Goal: Task Accomplishment & Management: Use online tool/utility

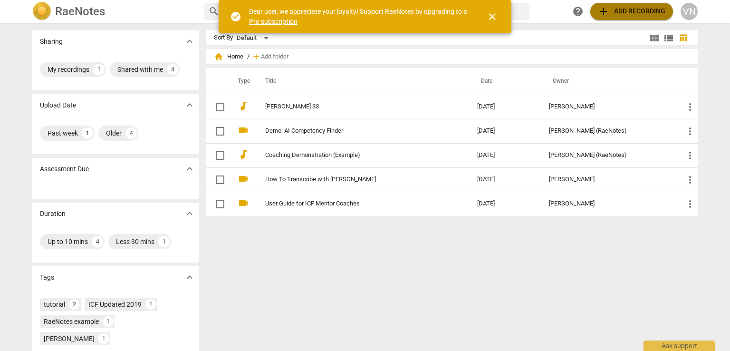
click at [634, 4] on button "add Add recording" at bounding box center [631, 11] width 83 height 17
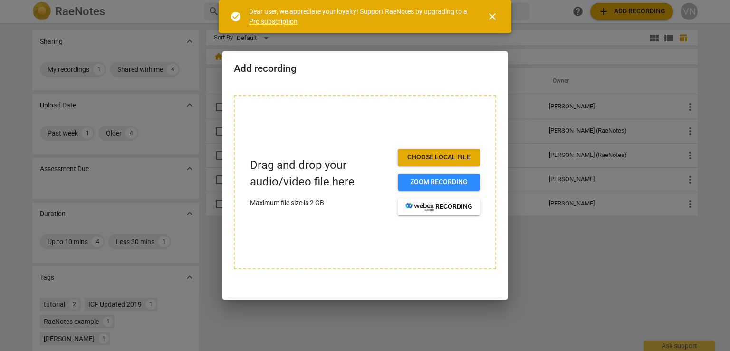
click at [428, 149] on button "Choose local file" at bounding box center [439, 157] width 82 height 17
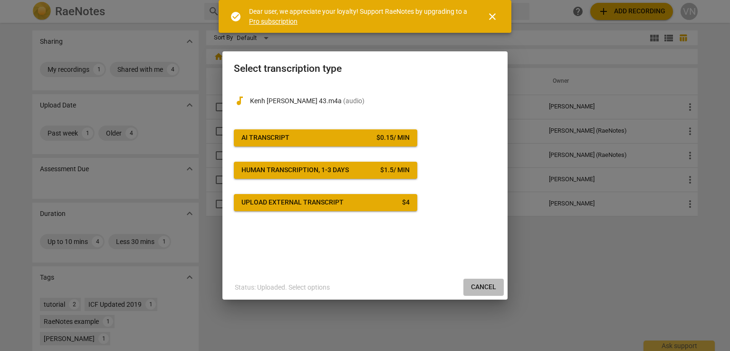
click at [476, 284] on span "Cancel" at bounding box center [483, 287] width 25 height 10
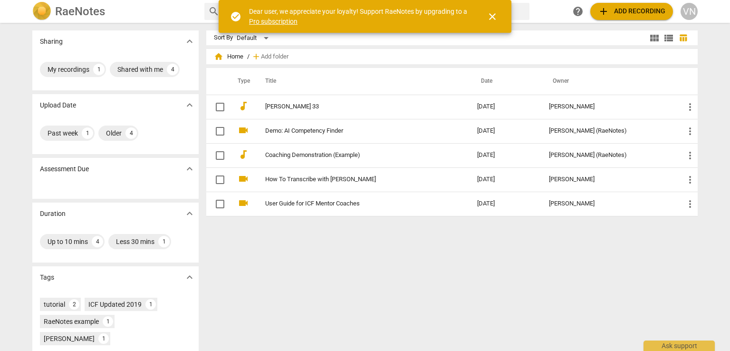
drag, startPoint x: 177, startPoint y: 35, endPoint x: 200, endPoint y: 31, distance: 22.7
click at [200, 31] on div "Sharing expand_more My recordings 1 Shared with me 4 Upload Date expand_more Pa…" at bounding box center [365, 187] width 680 height 327
click at [485, 5] on div "close" at bounding box center [486, 16] width 34 height 23
click at [490, 12] on span "close" at bounding box center [492, 16] width 11 height 11
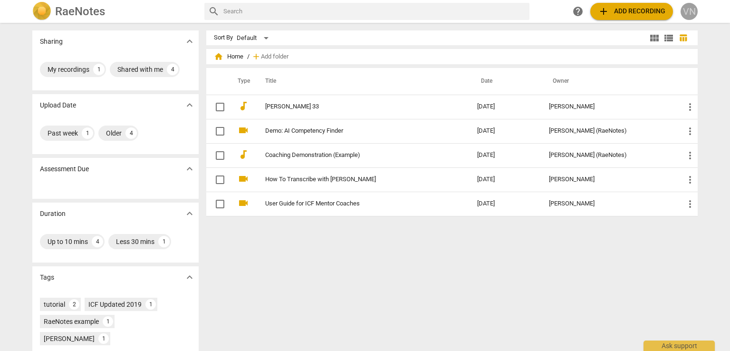
click at [685, 12] on div "VN" at bounding box center [688, 11] width 17 height 17
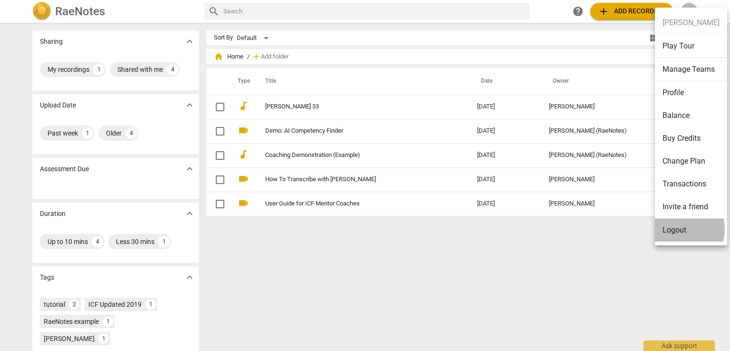
click at [679, 229] on li "Logout" at bounding box center [691, 230] width 72 height 23
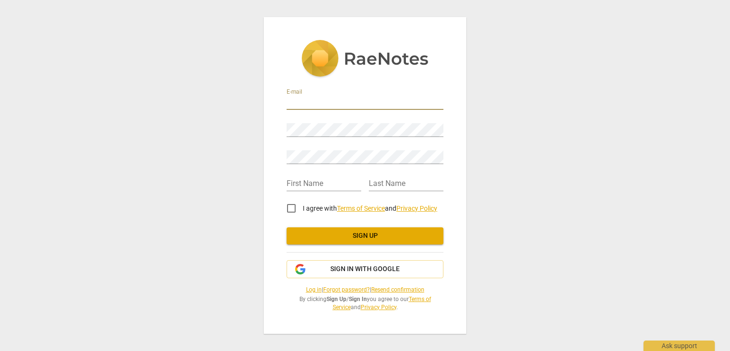
click at [331, 102] on input "email" at bounding box center [365, 103] width 157 height 14
type input "[EMAIL_ADDRESS][DOMAIN_NAME]"
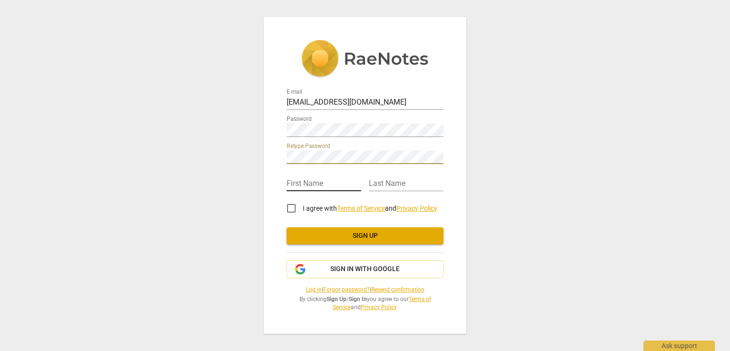
click at [321, 178] on input "text" at bounding box center [324, 184] width 75 height 14
type input "[PERSON_NAME]"
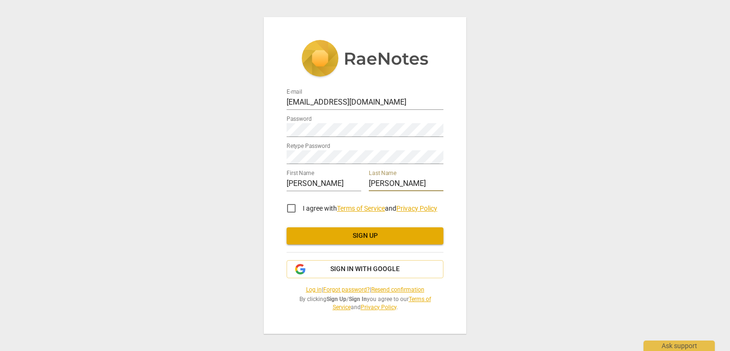
type input "[PERSON_NAME]"
click at [293, 205] on input "I agree with Terms of Service and Privacy Policy" at bounding box center [291, 208] width 23 height 23
checkbox input "true"
click at [341, 232] on span "Sign up" at bounding box center [365, 236] width 142 height 10
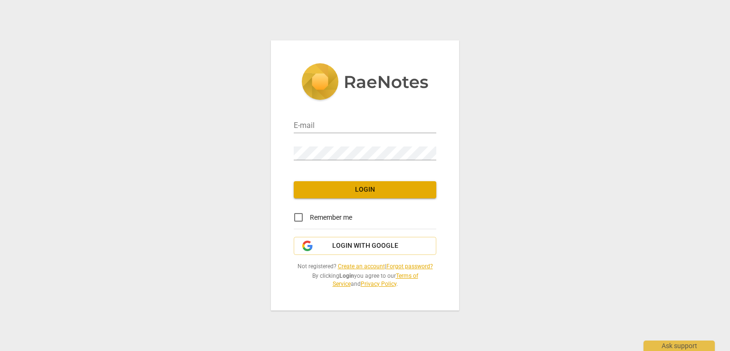
click at [334, 222] on label "Remember me" at bounding box center [319, 217] width 65 height 23
click at [310, 222] on input "Remember me" at bounding box center [298, 217] width 23 height 23
checkbox input "true"
click at [354, 123] on input "email" at bounding box center [365, 126] width 143 height 14
type input "[EMAIL_ADDRESS][DOMAIN_NAME]"
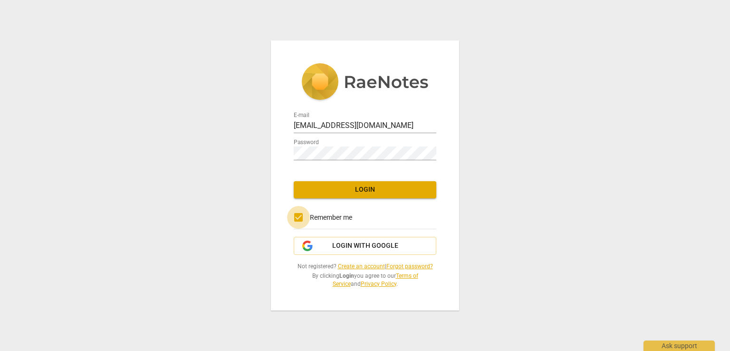
click at [295, 218] on input "Remember me" at bounding box center [298, 217] width 23 height 23
checkbox input "false"
click at [367, 187] on span "Login" at bounding box center [364, 190] width 127 height 10
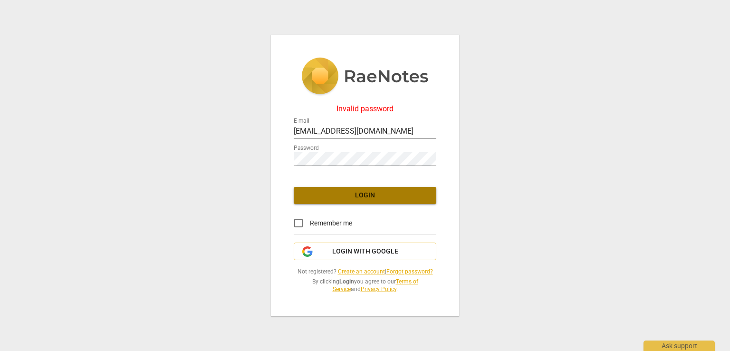
click at [332, 196] on span "Login" at bounding box center [364, 196] width 127 height 10
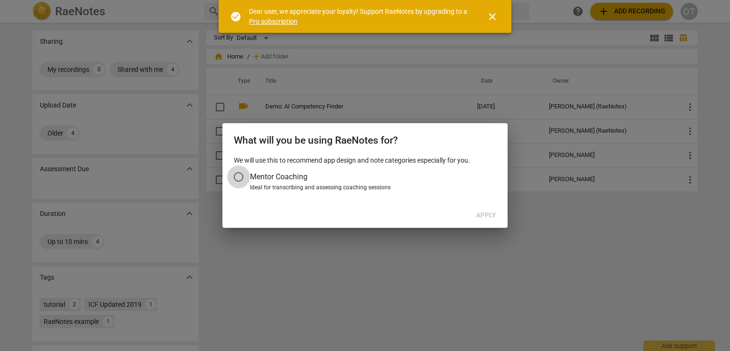
click at [238, 176] on input "Mentor Coaching" at bounding box center [238, 176] width 23 height 23
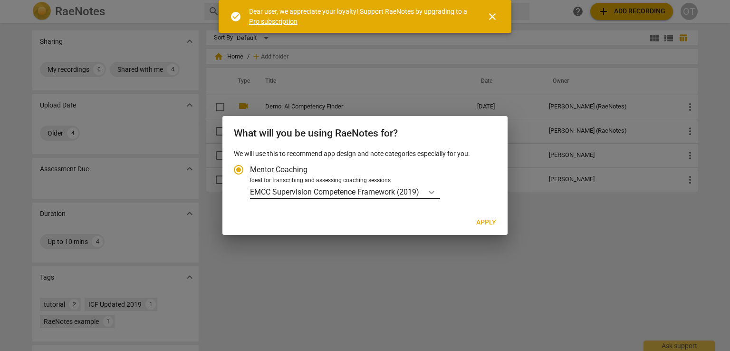
click at [429, 192] on icon "Account type" at bounding box center [432, 192] width 10 height 10
click at [0, 0] on input "Ideal for transcribing and assessing coaching sessions EMCC Supervision Compete…" at bounding box center [0, 0] width 0 height 0
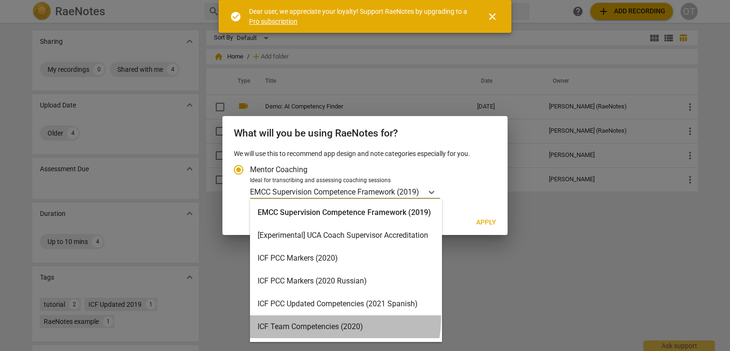
click at [331, 319] on div "ICF Team Competencies (2020)" at bounding box center [346, 326] width 192 height 23
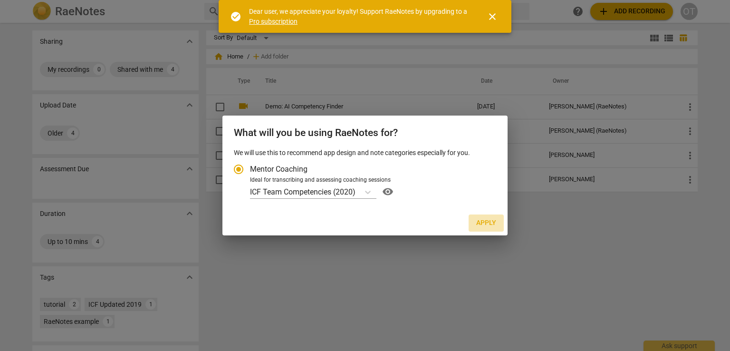
click at [481, 216] on button "Apply" at bounding box center [486, 222] width 35 height 17
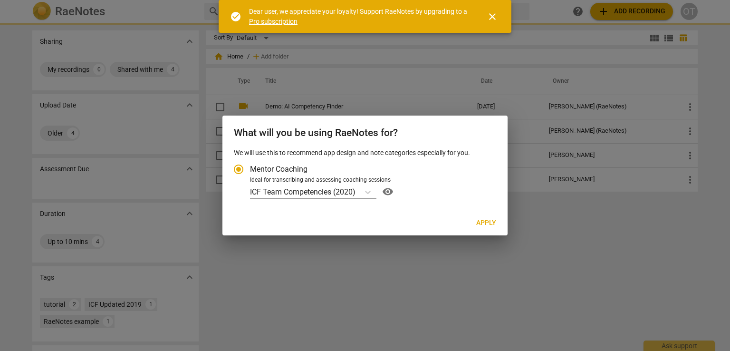
radio input "false"
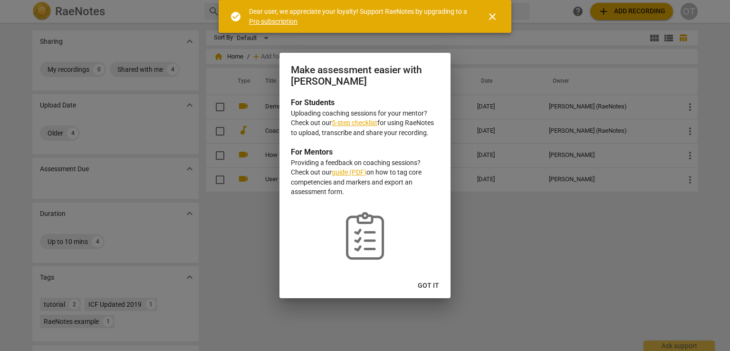
click at [432, 284] on span "Got it" at bounding box center [428, 286] width 21 height 10
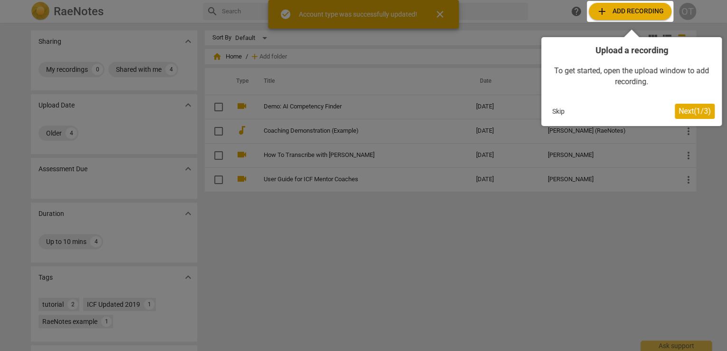
click at [621, 14] on div at bounding box center [630, 11] width 86 height 21
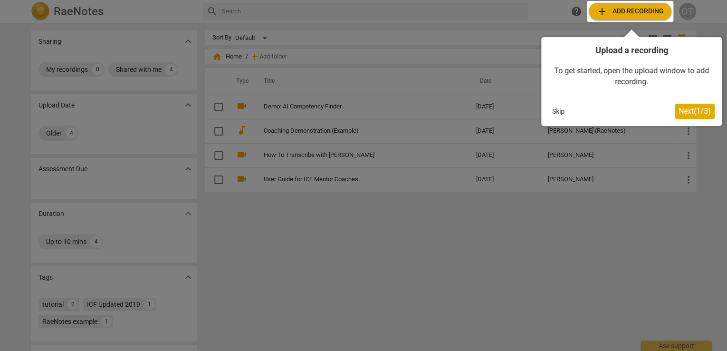
click at [565, 107] on button "Skip" at bounding box center [558, 111] width 20 height 14
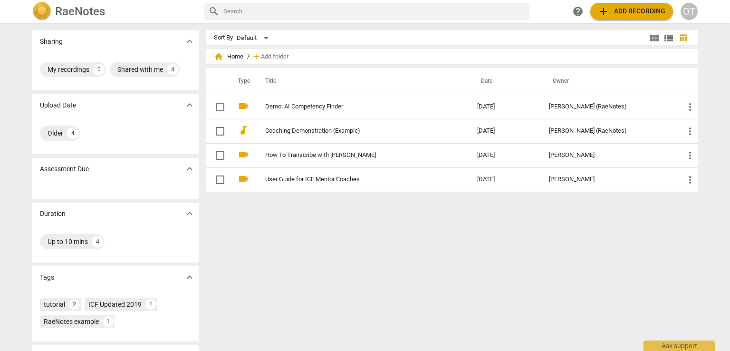
click at [606, 9] on span "add" at bounding box center [603, 11] width 11 height 11
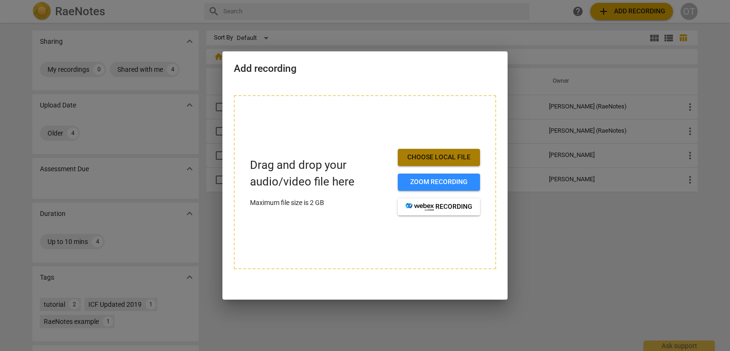
click at [468, 159] on span "Choose local file" at bounding box center [438, 158] width 67 height 10
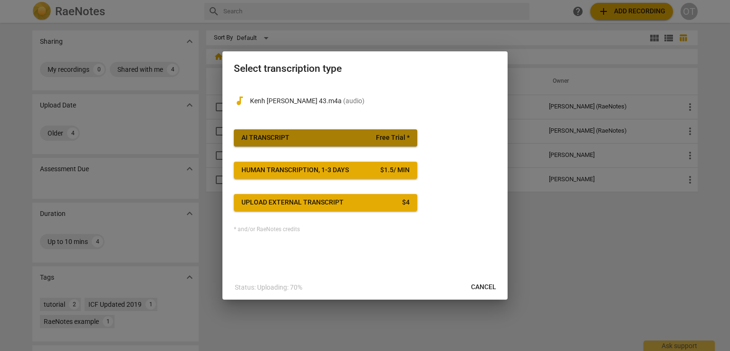
click at [397, 134] on span "Free Trial *" at bounding box center [393, 138] width 34 height 10
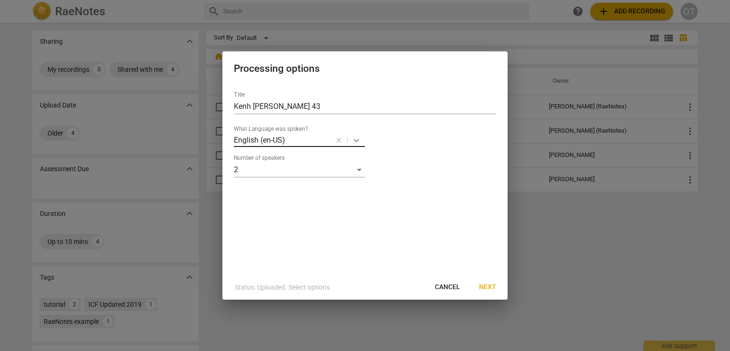
click at [359, 139] on icon at bounding box center [357, 140] width 10 height 10
type input "b"
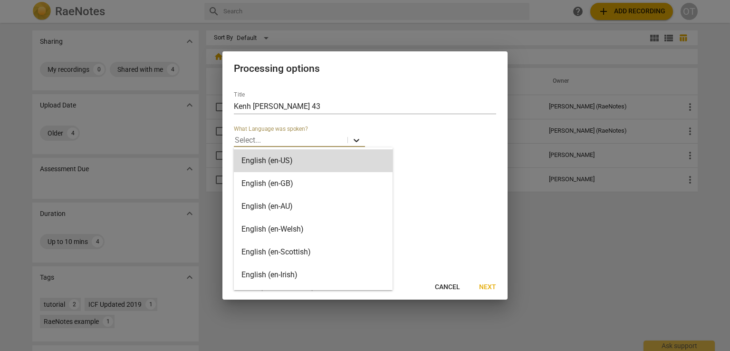
type input "v"
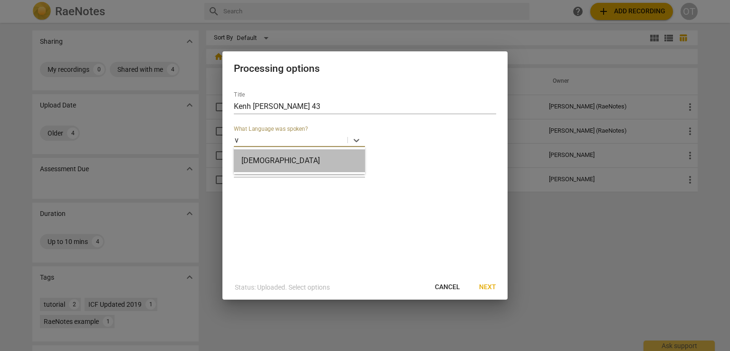
click at [335, 157] on div "Vietnamese" at bounding box center [299, 160] width 131 height 23
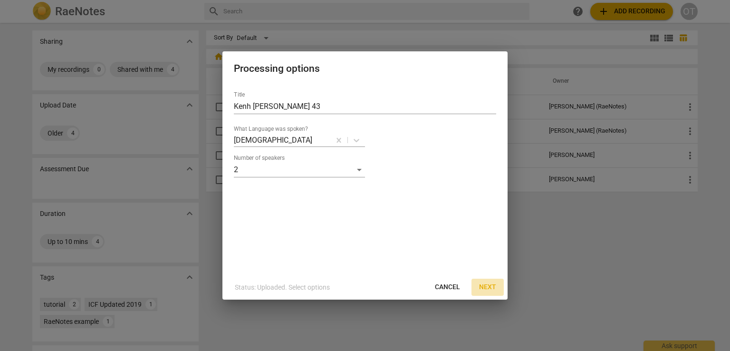
click at [486, 283] on span "Next" at bounding box center [487, 287] width 17 height 10
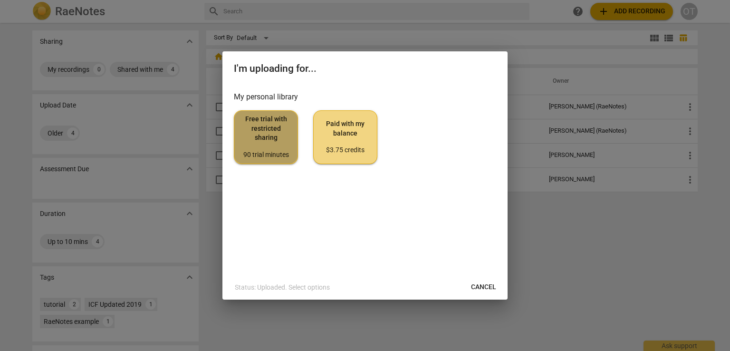
click at [276, 150] on div "90 trial minutes" at bounding box center [266, 155] width 48 height 10
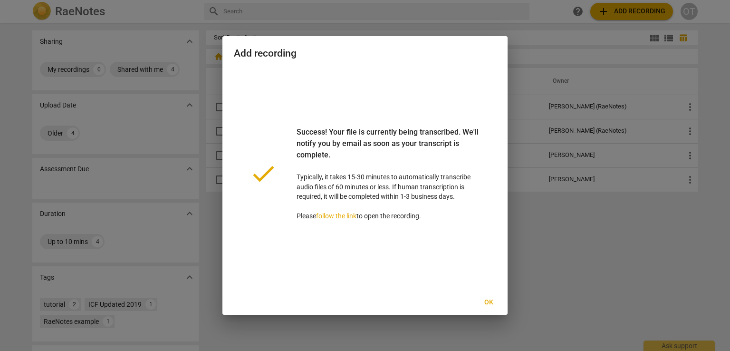
click at [492, 300] on span "Ok" at bounding box center [488, 302] width 15 height 10
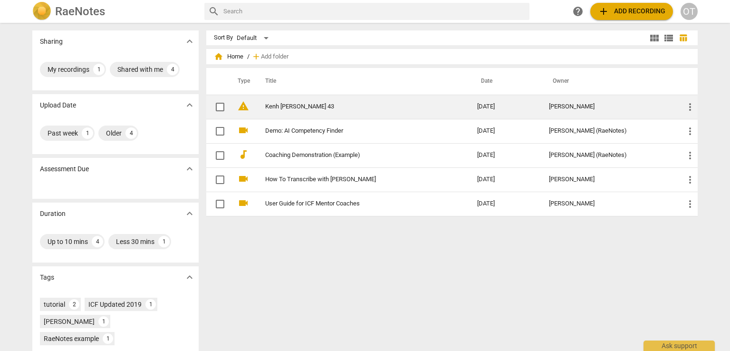
click at [313, 111] on td "Kenh Tan Hoa 43" at bounding box center [362, 107] width 216 height 24
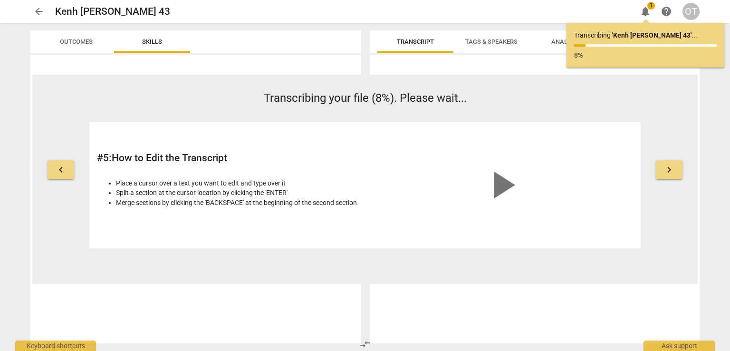
click at [507, 316] on div at bounding box center [535, 200] width 330 height 285
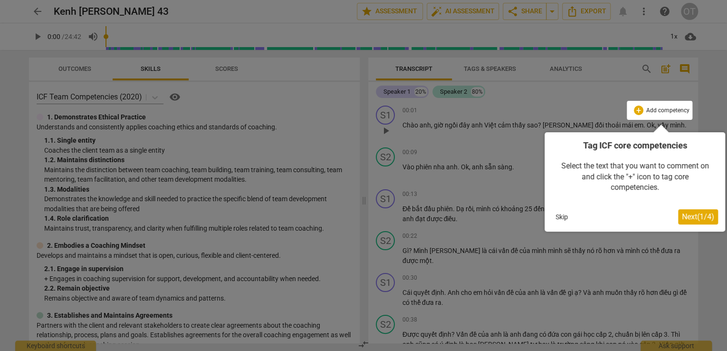
click at [568, 214] on button "Skip" at bounding box center [562, 217] width 20 height 14
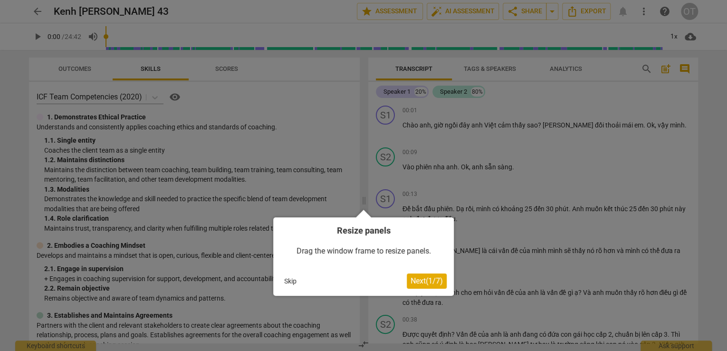
click at [284, 279] on button "Skip" at bounding box center [290, 281] width 20 height 14
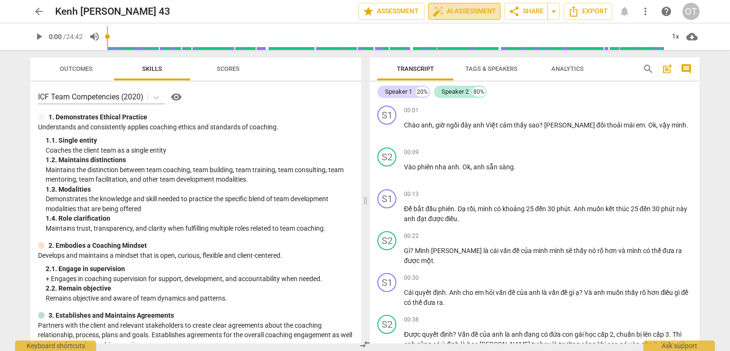
click at [462, 11] on span "auto_fix_high AI Assessment" at bounding box center [464, 11] width 64 height 11
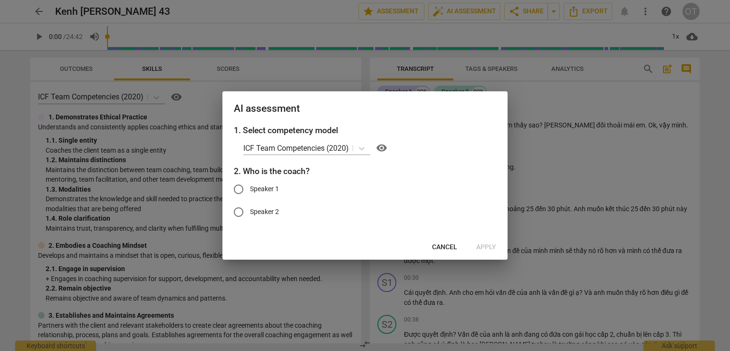
click at [239, 186] on input "Speaker 1" at bounding box center [238, 189] width 23 height 23
radio input "true"
click at [382, 146] on span "visibility" at bounding box center [381, 147] width 11 height 11
click at [484, 246] on span "Apply" at bounding box center [486, 247] width 20 height 10
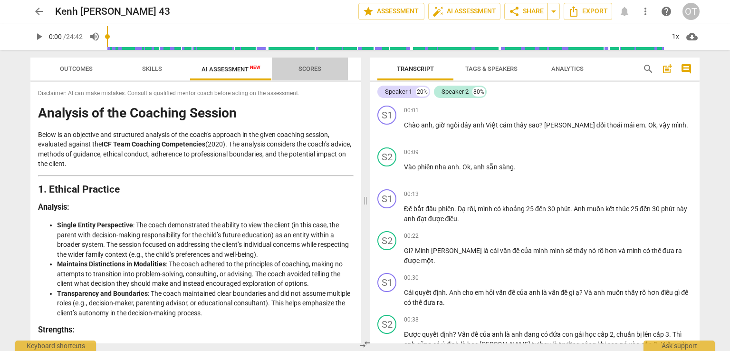
click at [317, 71] on span "Scores" at bounding box center [309, 68] width 23 height 7
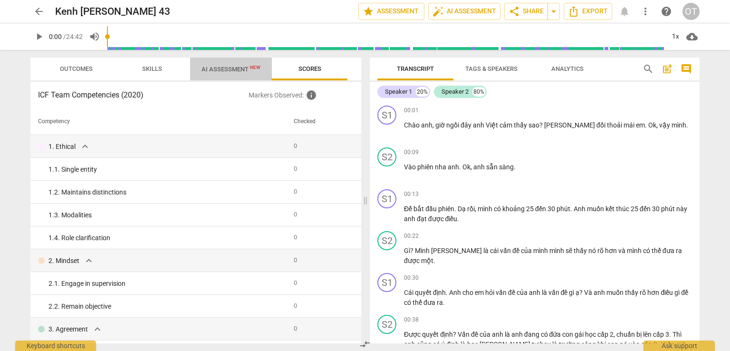
click at [238, 71] on span "AI Assessment New" at bounding box center [230, 69] width 59 height 7
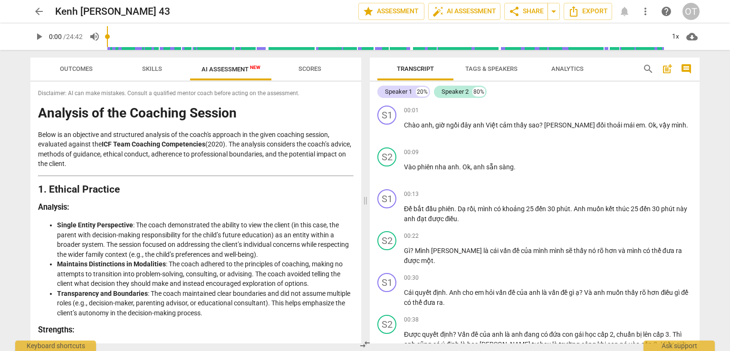
click at [306, 66] on span "Scores" at bounding box center [309, 68] width 23 height 7
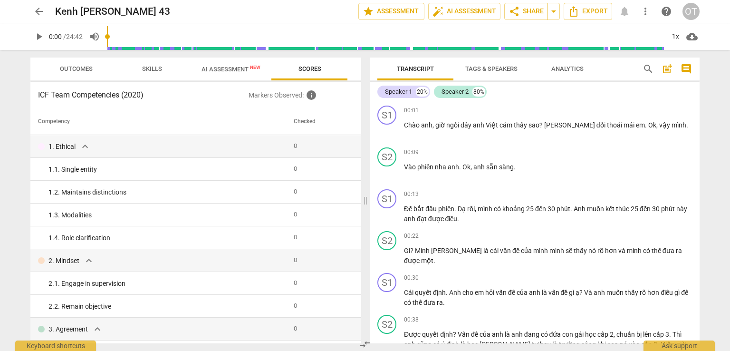
click at [161, 67] on span "Skills" at bounding box center [152, 68] width 20 height 7
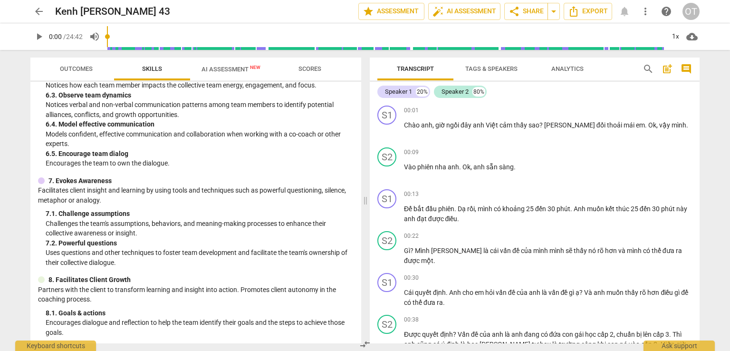
scroll to position [776, 0]
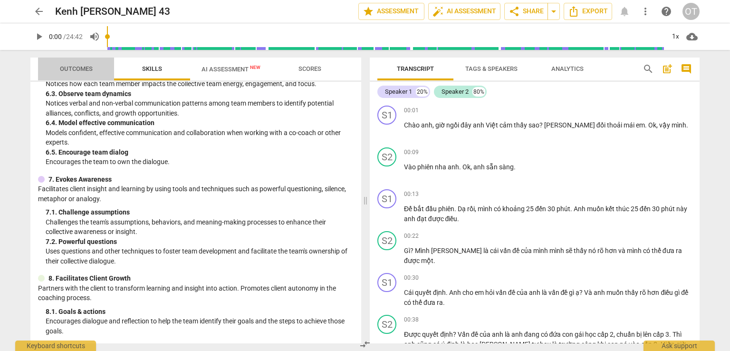
click at [86, 69] on span "Outcomes" at bounding box center [76, 68] width 33 height 7
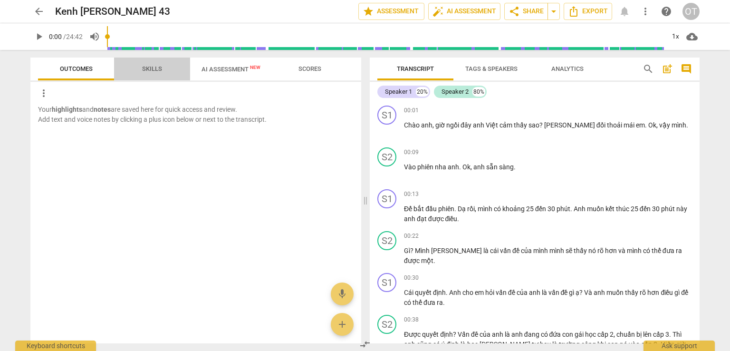
click at [146, 67] on span "Skills" at bounding box center [152, 68] width 20 height 7
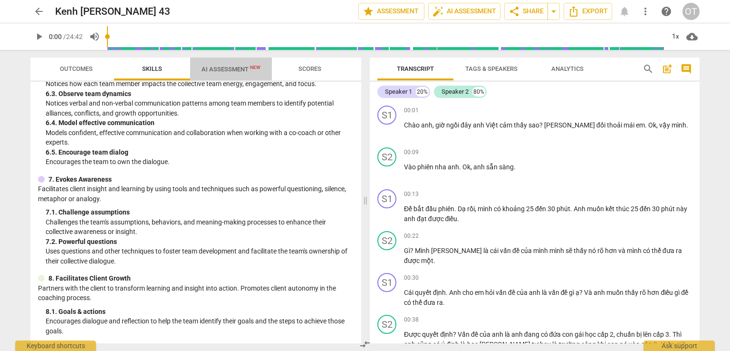
click at [245, 72] on span "AI Assessment New" at bounding box center [230, 69] width 59 height 7
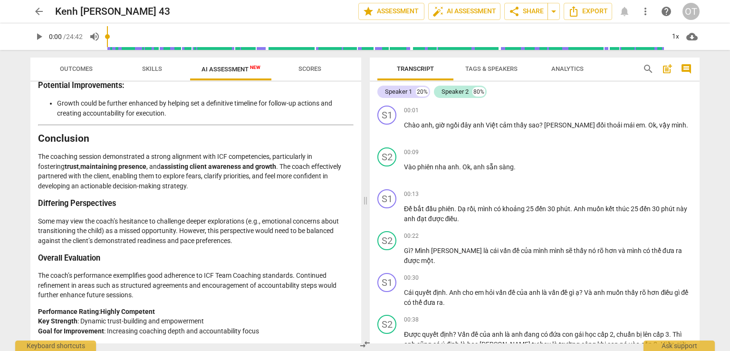
scroll to position [1721, 0]
